Goal: Check status: Check status

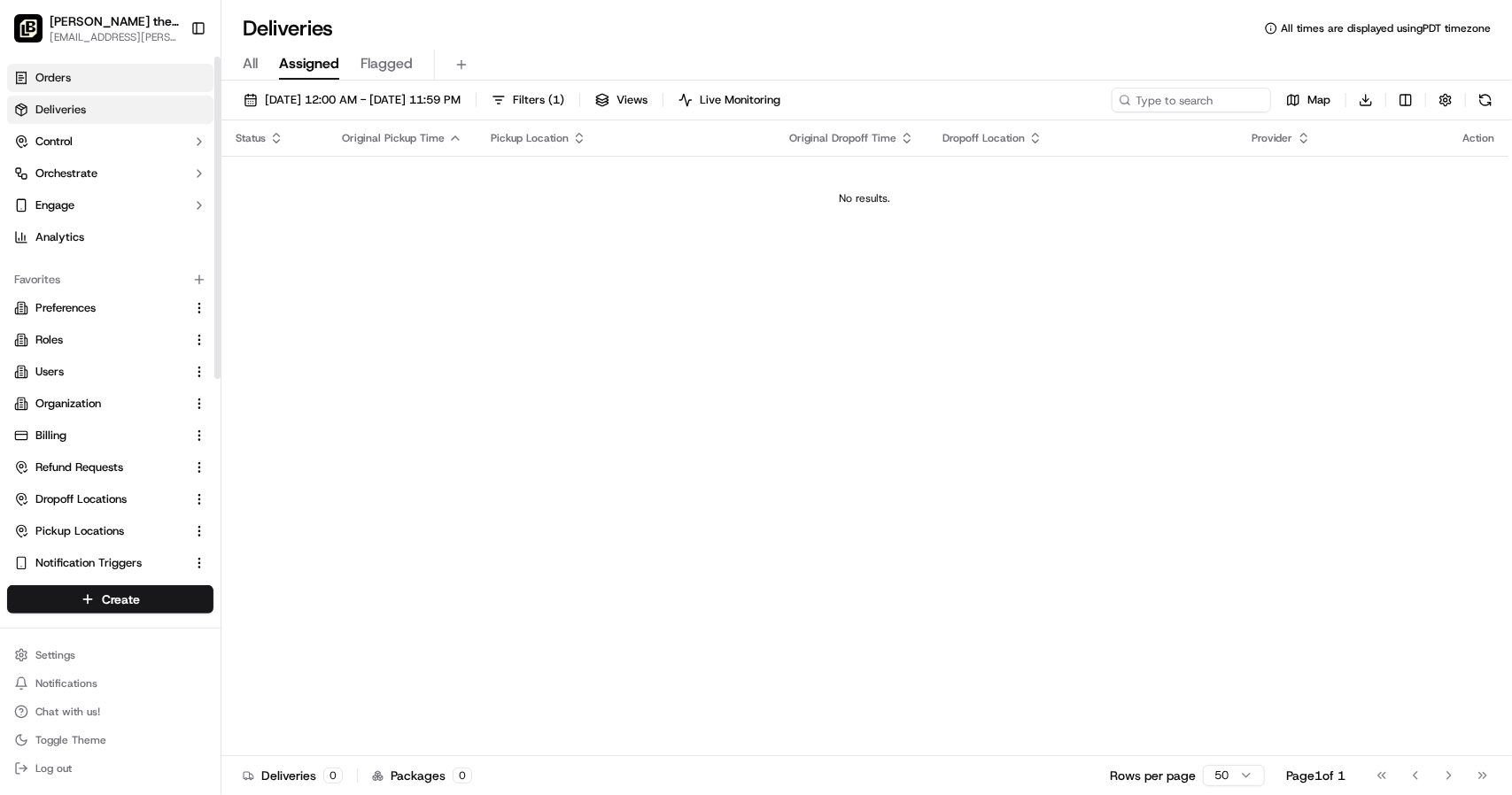
click at [63, 79] on span "Orders" at bounding box center [52, 78] width 35 height 16
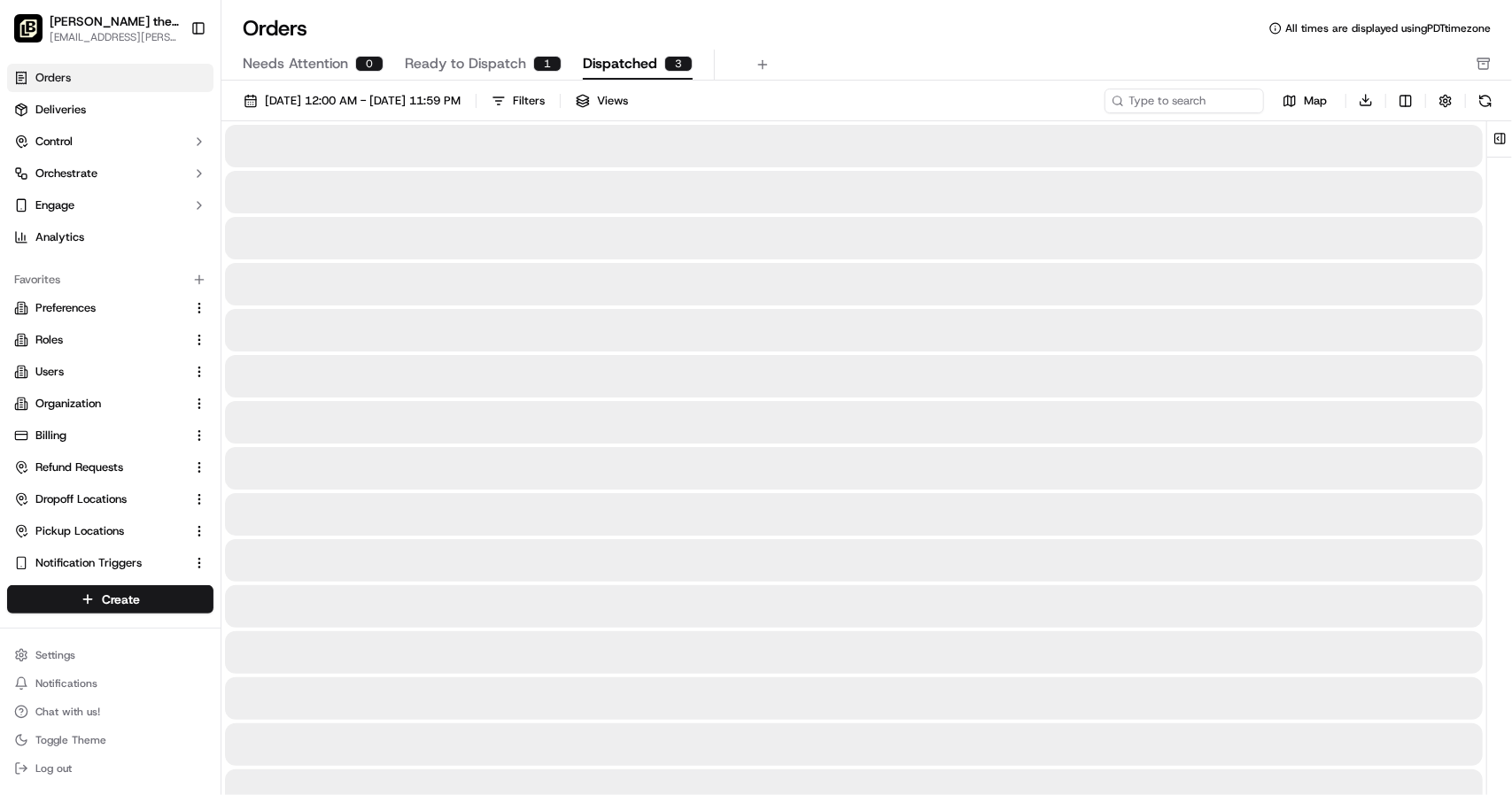
click at [616, 66] on span "Dispatched" at bounding box center [620, 64] width 75 height 22
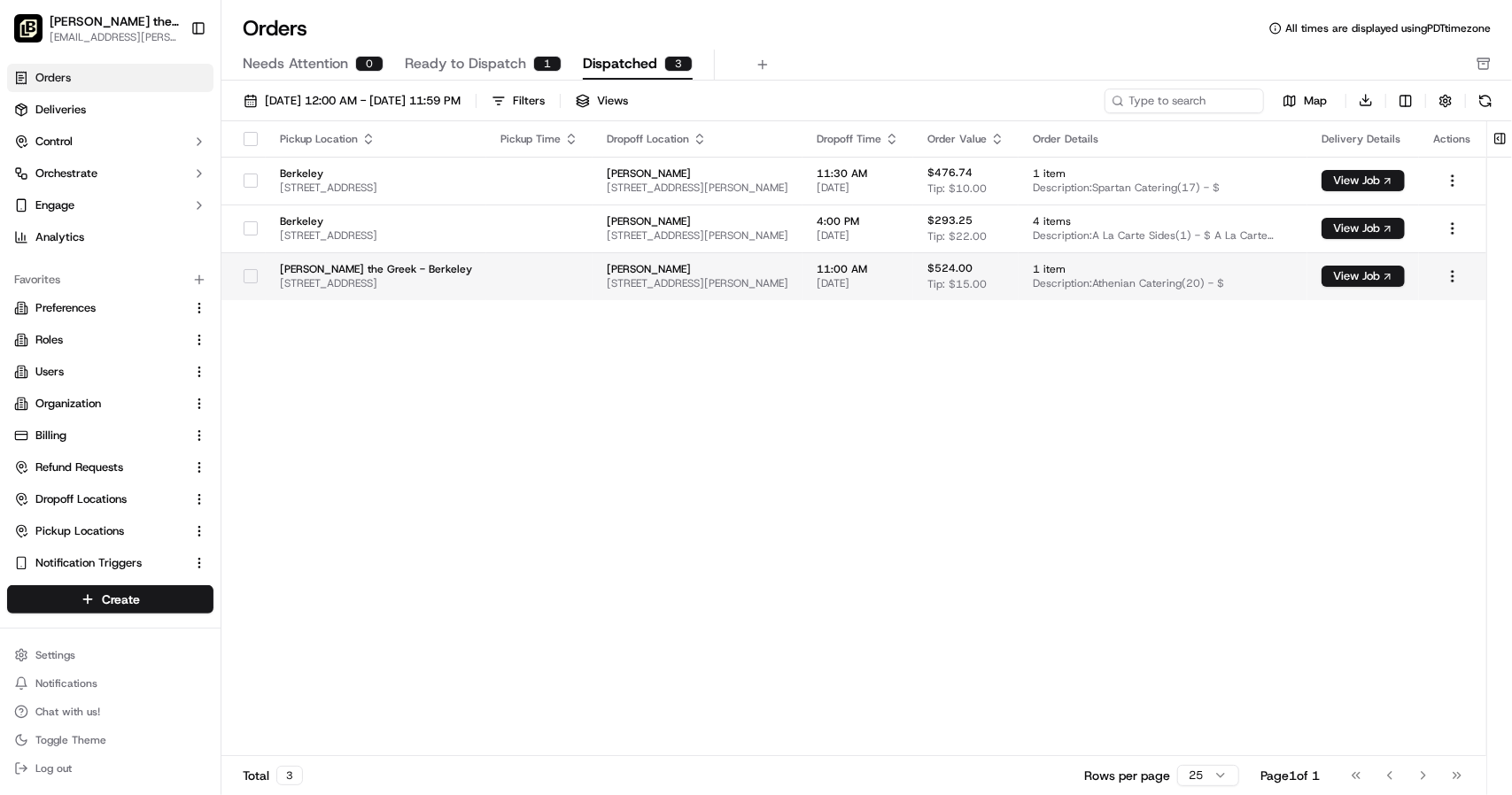
click at [251, 278] on button "button" at bounding box center [251, 277] width 14 height 14
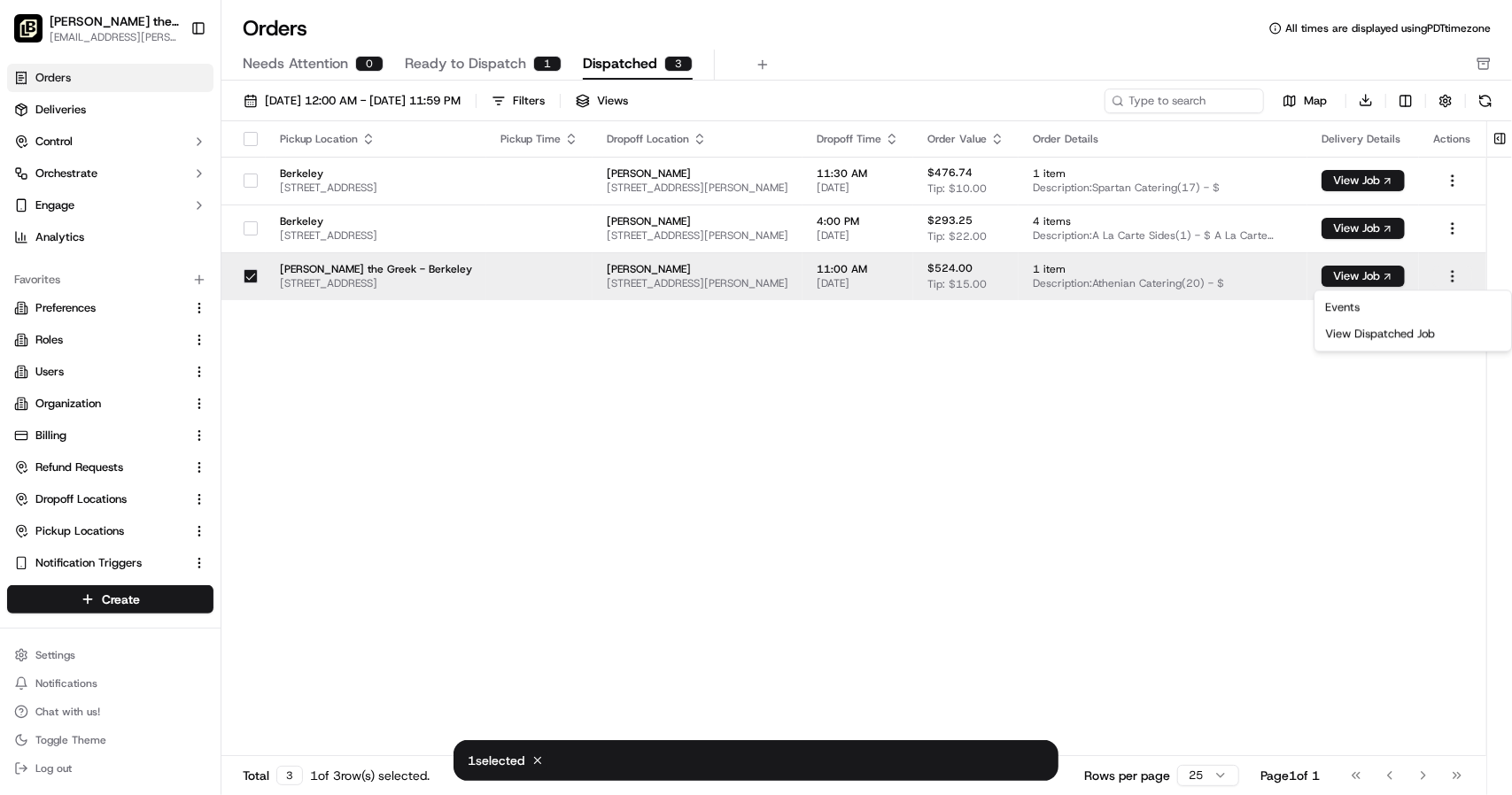
click at [1459, 278] on html "[PERSON_NAME] the Greek ([GEOGRAPHIC_DATA]) [EMAIL_ADDRESS][PERSON_NAME][DOMAIN…" at bounding box center [756, 397] width 1512 height 795
click at [1022, 611] on html "[PERSON_NAME] the Greek ([GEOGRAPHIC_DATA]) [EMAIL_ADDRESS][PERSON_NAME][DOMAIN…" at bounding box center [756, 397] width 1512 height 795
